Goal: Task Accomplishment & Management: Complete application form

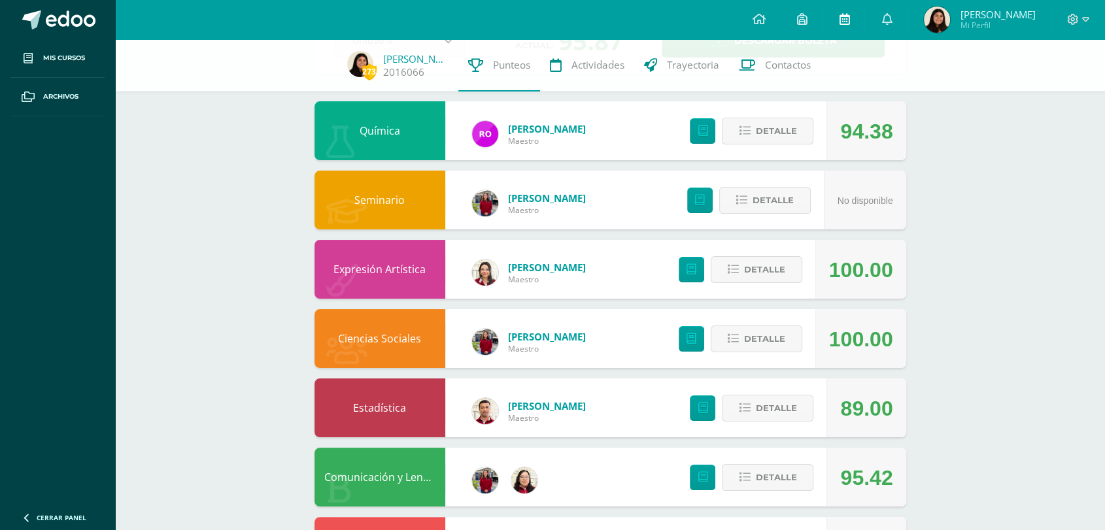
scroll to position [105, 0]
click at [850, 19] on link at bounding box center [844, 19] width 42 height 39
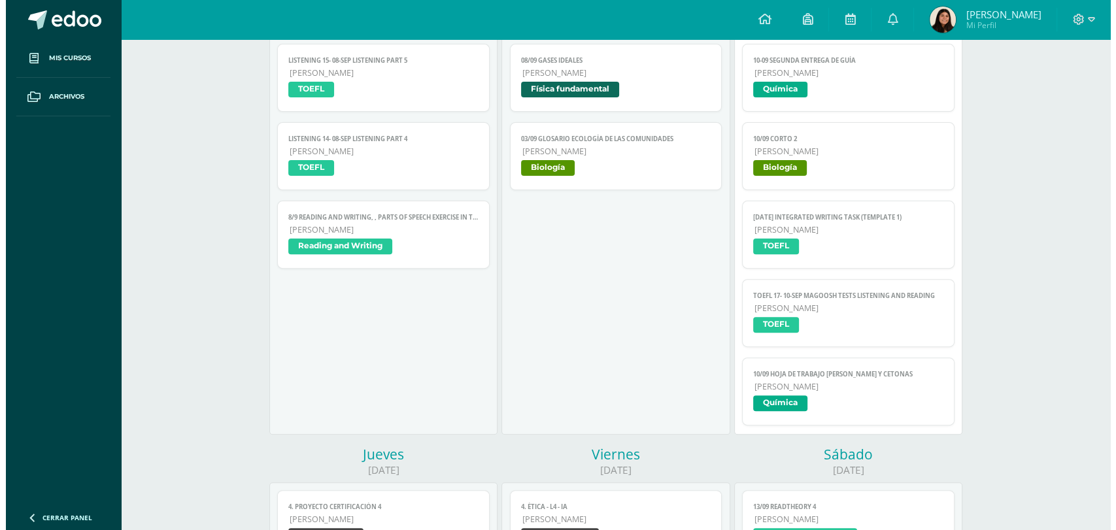
scroll to position [366, 0]
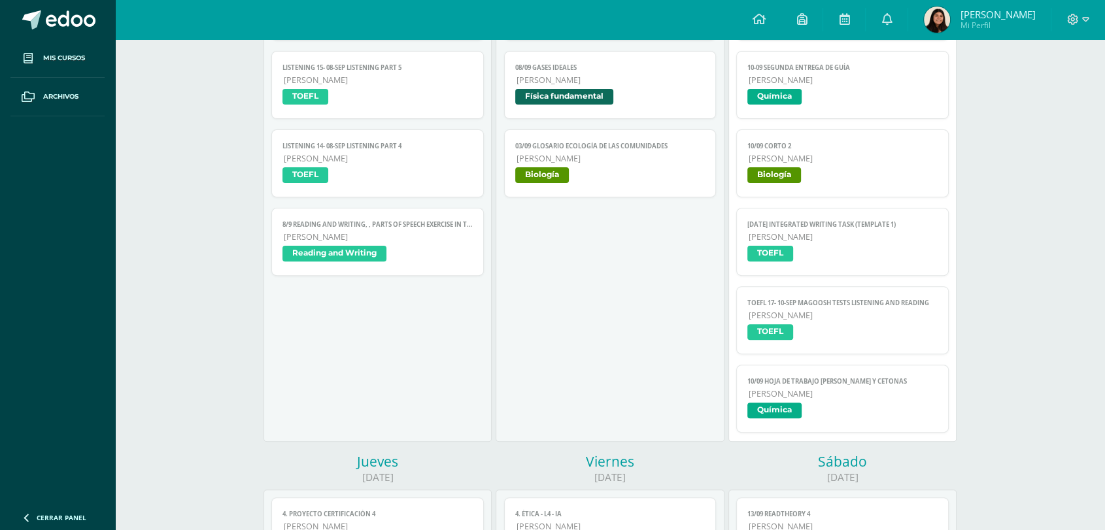
click at [805, 397] on span "[PERSON_NAME]" at bounding box center [842, 393] width 189 height 11
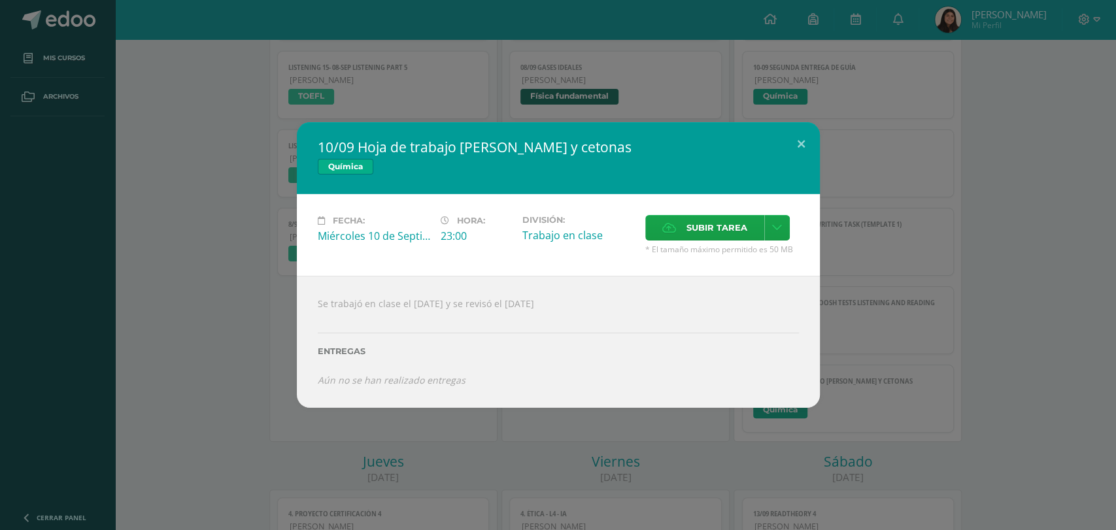
click at [958, 241] on div "10/09 Hoja de trabajo [PERSON_NAME] y cetonas Química Fecha: [DATE] Hora: 23:00…" at bounding box center [557, 265] width 1105 height 286
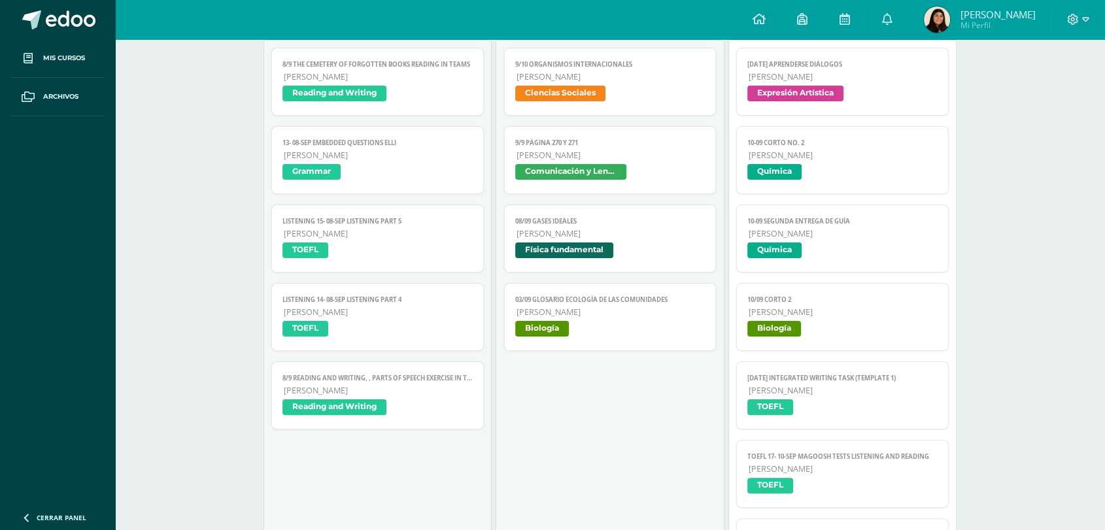
scroll to position [204, 0]
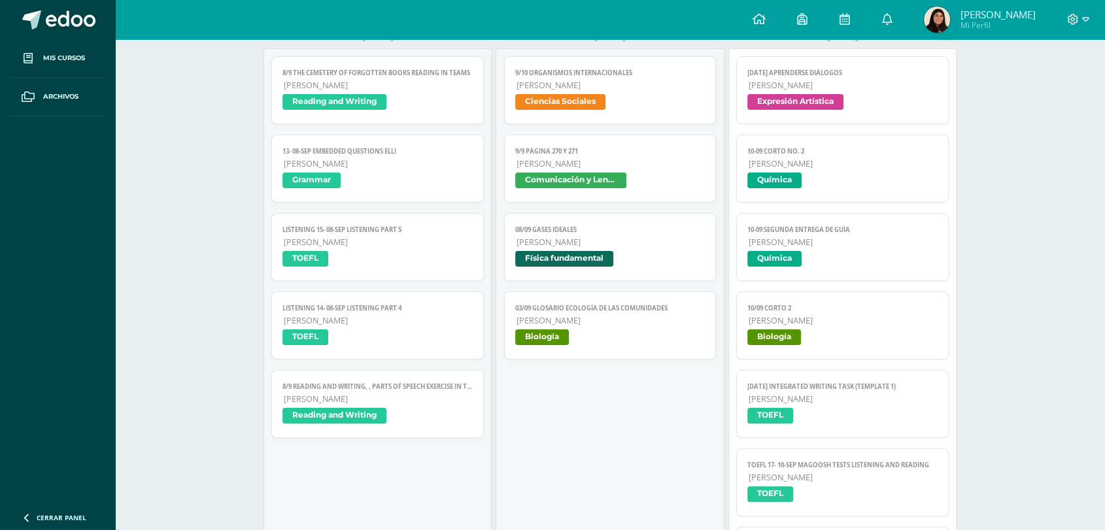
click at [852, 244] on span "[PERSON_NAME]" at bounding box center [842, 242] width 189 height 11
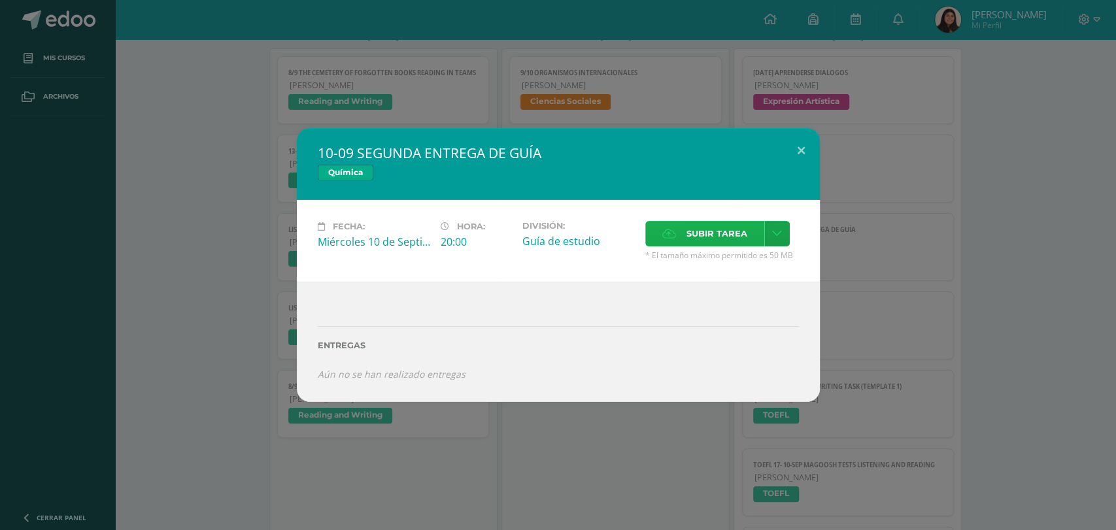
click at [705, 241] on span "Subir tarea" at bounding box center [716, 234] width 61 height 24
click at [0, 0] on input "Subir tarea" at bounding box center [0, 0] width 0 height 0
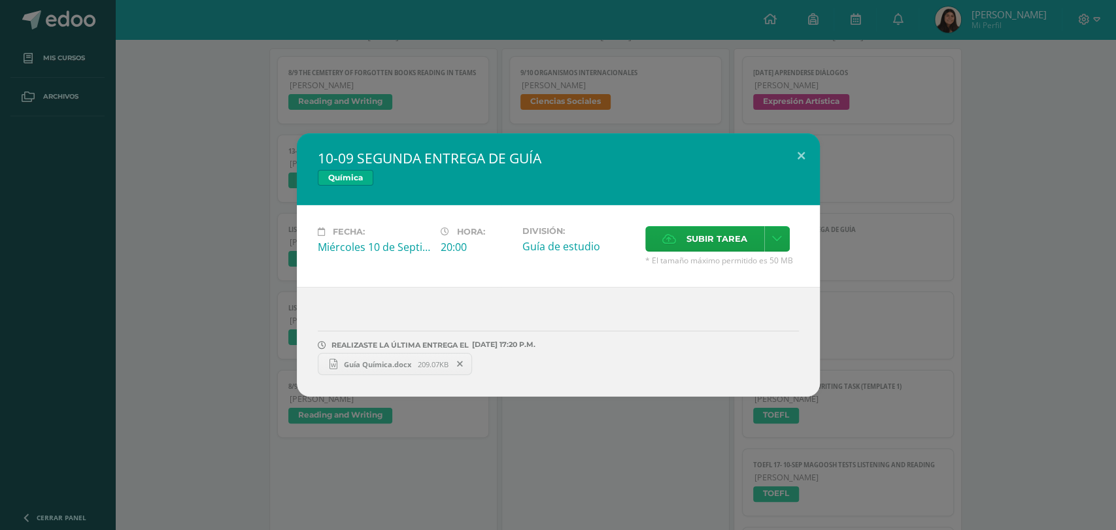
click at [862, 283] on div "10-09 SEGUNDA ENTREGA DE GUÍA Química Fecha: Miércoles 10 de Septiembre Hora: 2…" at bounding box center [557, 264] width 1105 height 263
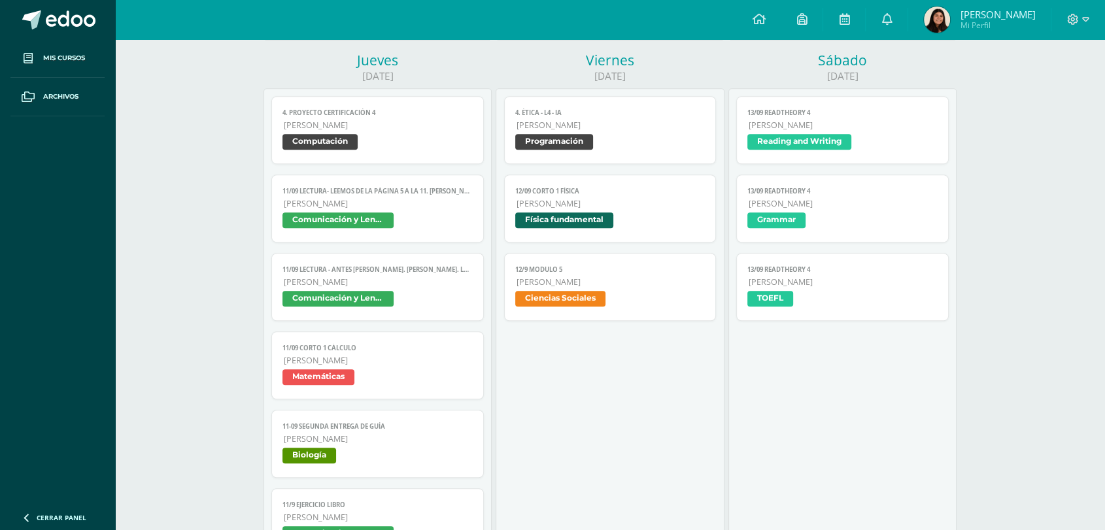
scroll to position [769, 0]
